Goal: Information Seeking & Learning: Learn about a topic

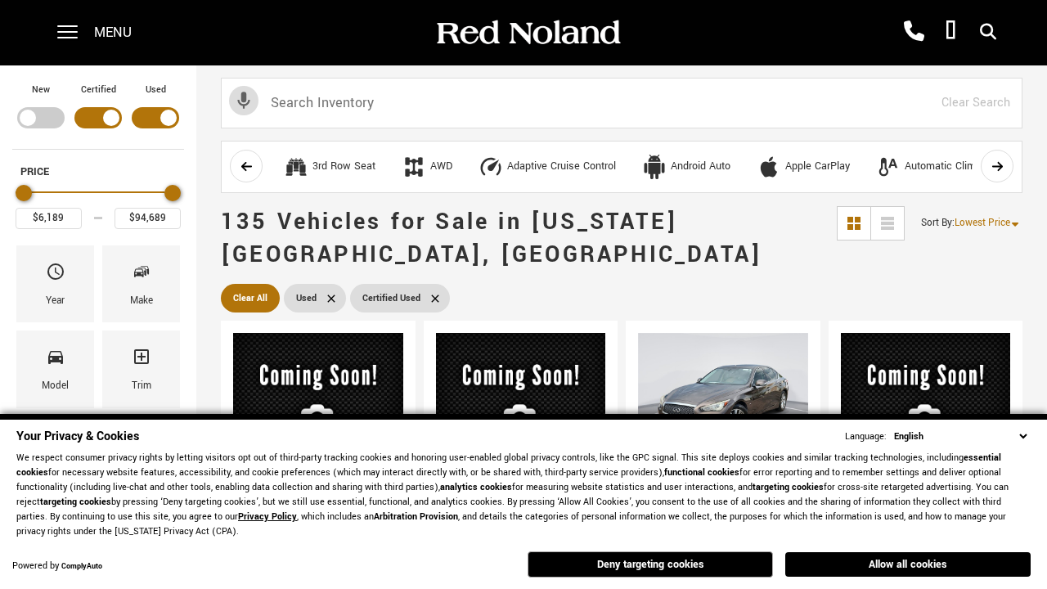
scroll to position [655, 0]
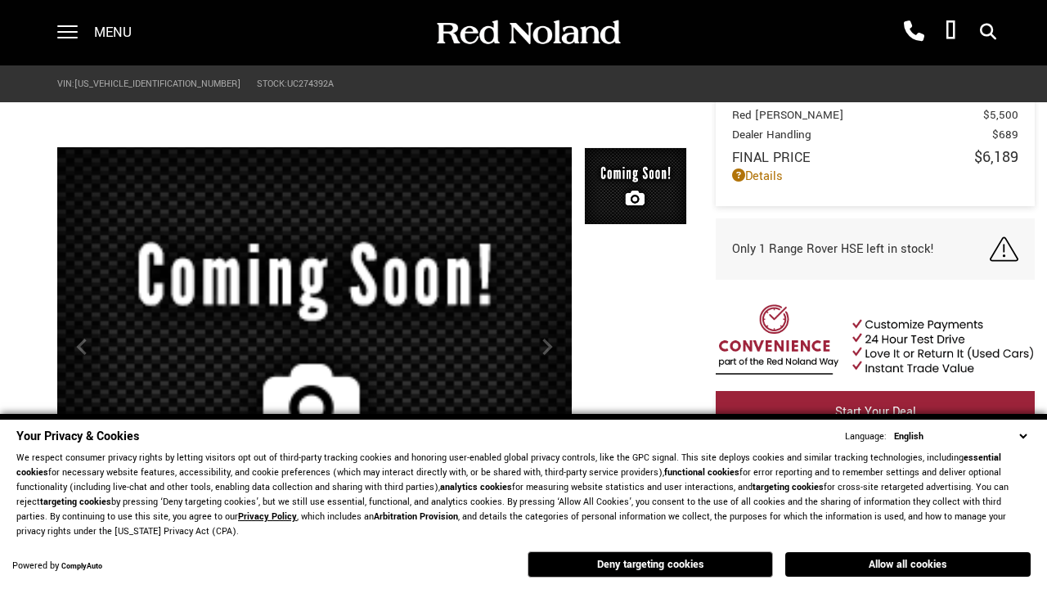
scroll to position [761, 0]
